Goal: Entertainment & Leisure: Consume media (video, audio)

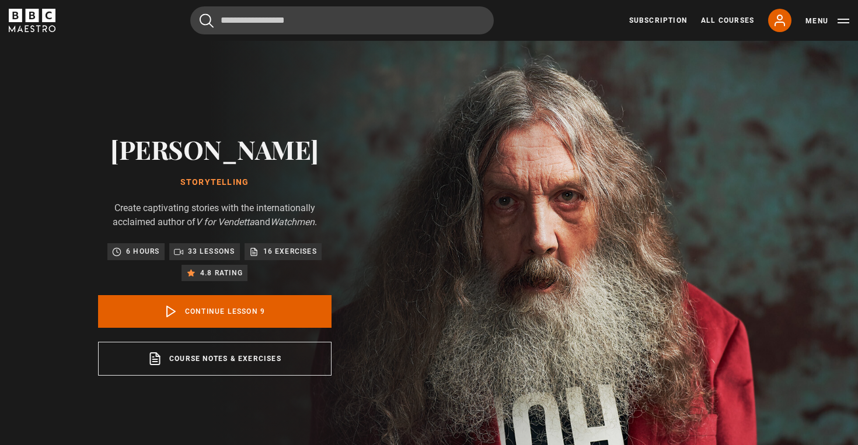
scroll to position [411, 0]
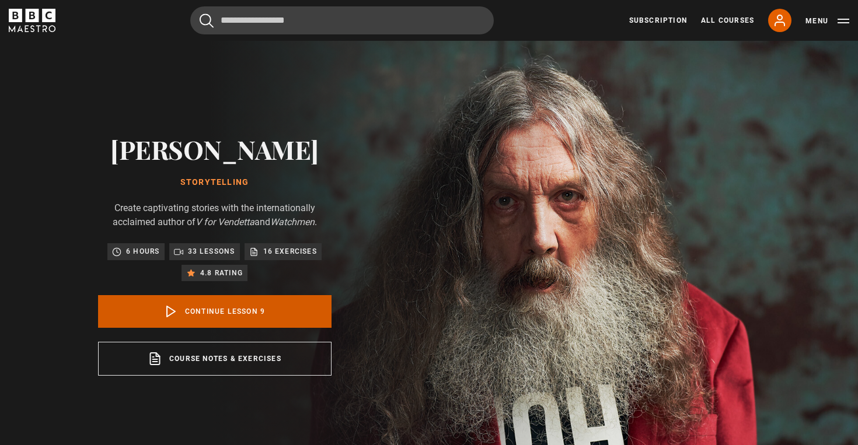
click at [286, 313] on link "Continue lesson 9" at bounding box center [214, 311] width 233 height 33
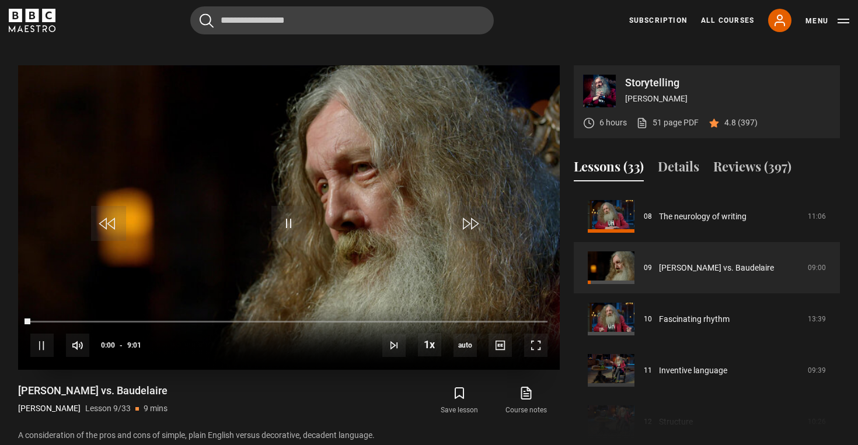
scroll to position [469, 0]
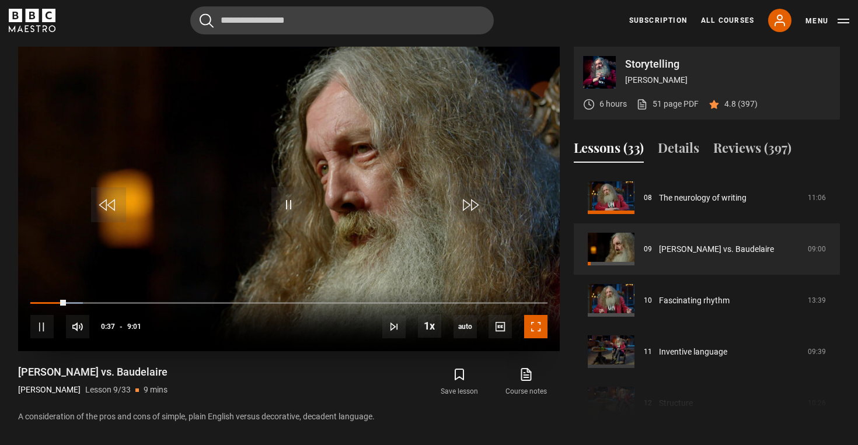
click at [534, 322] on span "Video Player" at bounding box center [535, 326] width 23 height 23
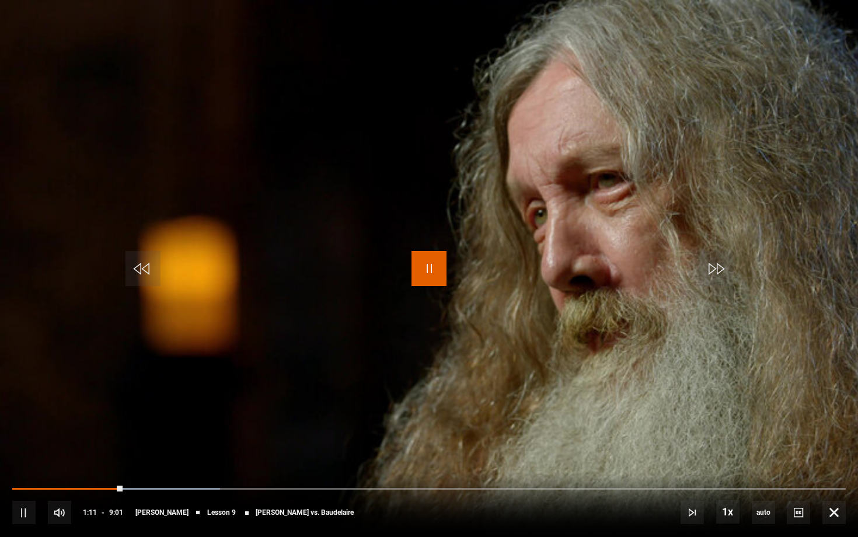
click at [431, 274] on span "Video Player" at bounding box center [429, 268] width 35 height 35
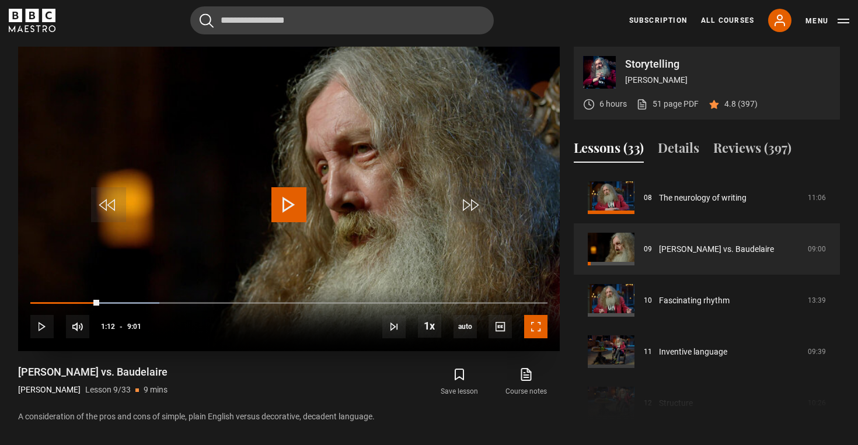
click at [534, 330] on span "Video Player" at bounding box center [535, 326] width 23 height 23
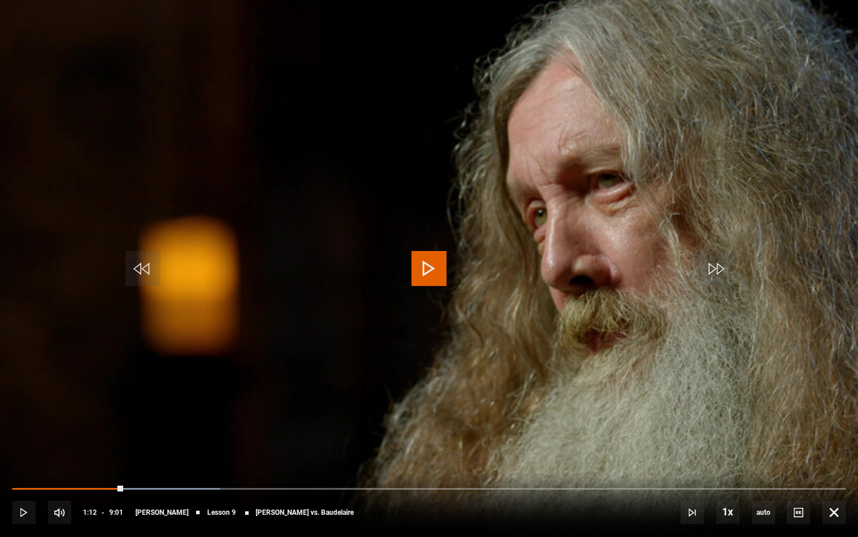
click at [426, 268] on span "Video Player" at bounding box center [429, 268] width 35 height 35
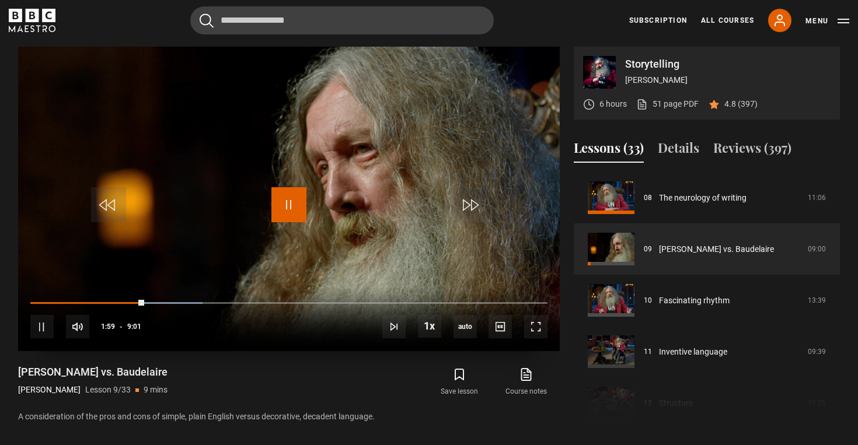
click at [292, 200] on span "Video Player" at bounding box center [288, 204] width 35 height 35
click at [291, 210] on span "Video Player" at bounding box center [288, 204] width 35 height 35
click at [539, 329] on span "Video Player" at bounding box center [535, 326] width 23 height 23
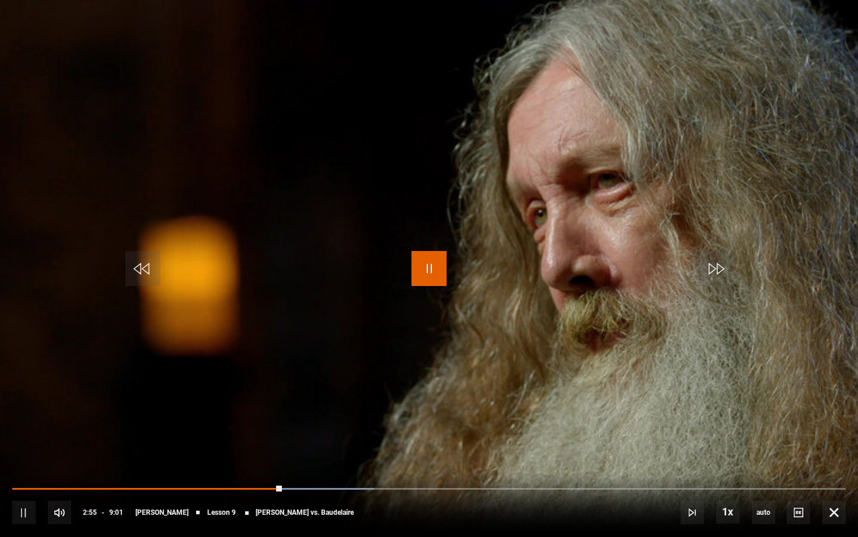
click at [440, 274] on span "Video Player" at bounding box center [429, 268] width 35 height 35
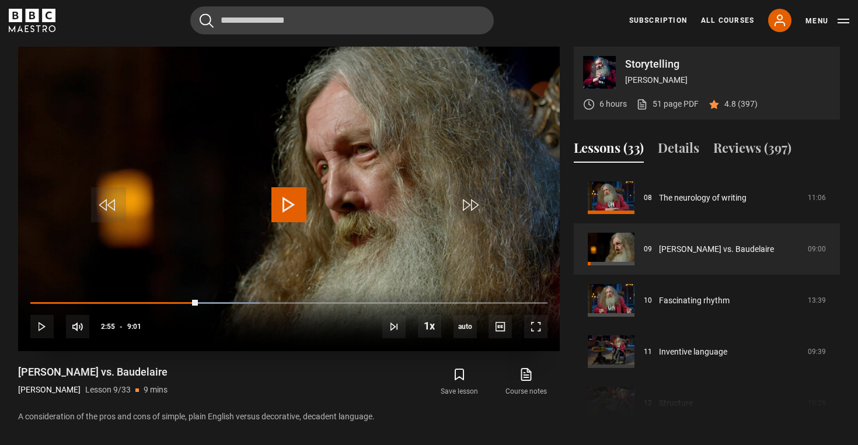
click at [304, 201] on span "Video Player" at bounding box center [288, 204] width 35 height 35
click at [536, 325] on span "Video Player" at bounding box center [535, 326] width 23 height 23
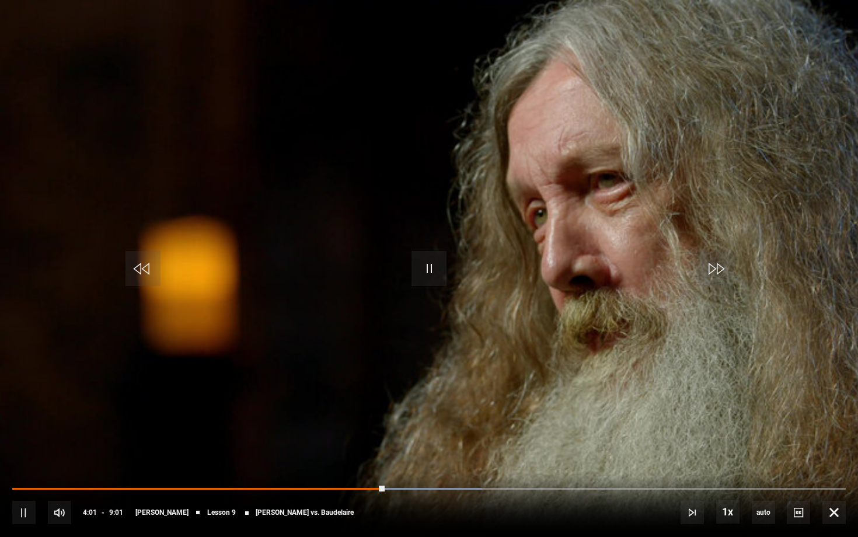
click at [803, 287] on video "Video Player" at bounding box center [429, 268] width 858 height 537
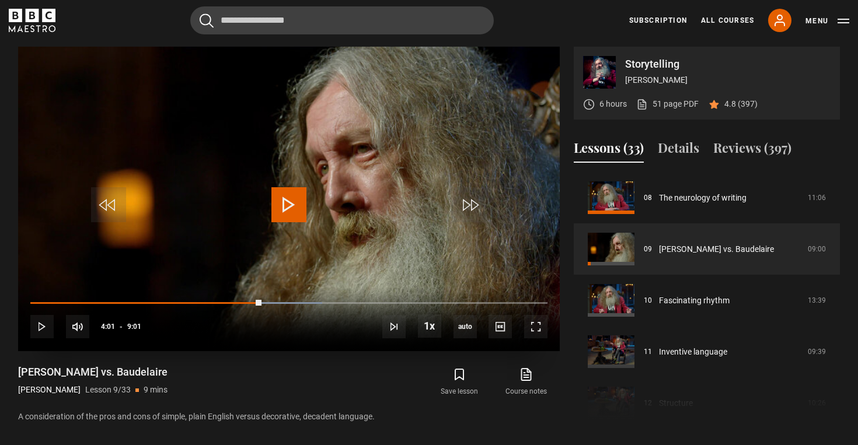
click at [298, 203] on span "Video Player" at bounding box center [288, 204] width 35 height 35
click at [536, 325] on span "Video Player" at bounding box center [535, 326] width 23 height 23
click at [299, 210] on span "Video Player" at bounding box center [288, 204] width 35 height 35
click at [291, 217] on span "Video Player" at bounding box center [288, 204] width 35 height 35
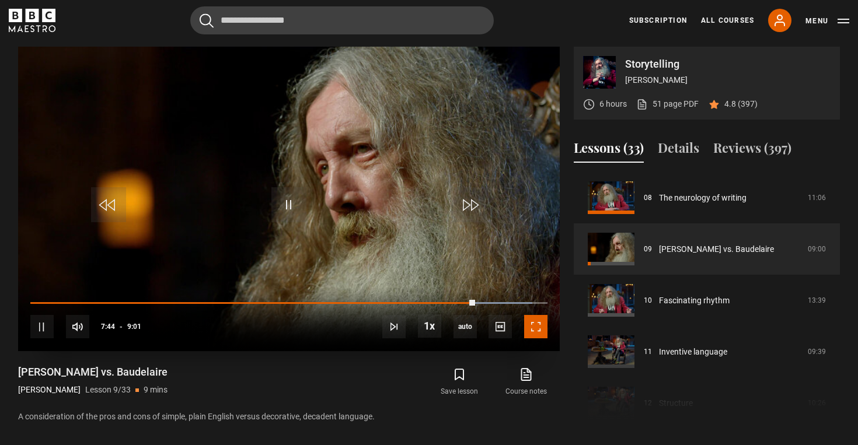
click at [532, 324] on span "Video Player" at bounding box center [535, 326] width 23 height 23
